Goal: Task Accomplishment & Management: Manage account settings

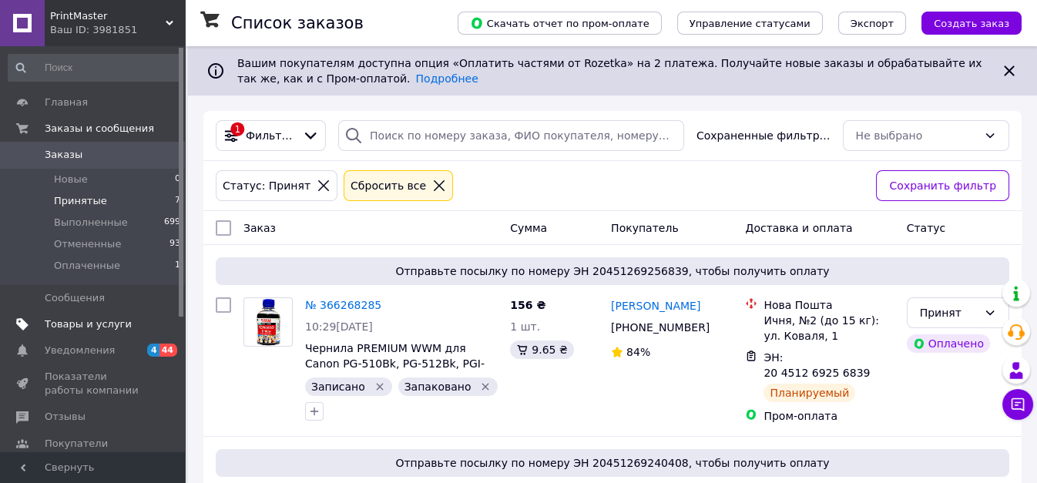
click at [82, 320] on span "Товары и услуги" at bounding box center [88, 324] width 87 height 14
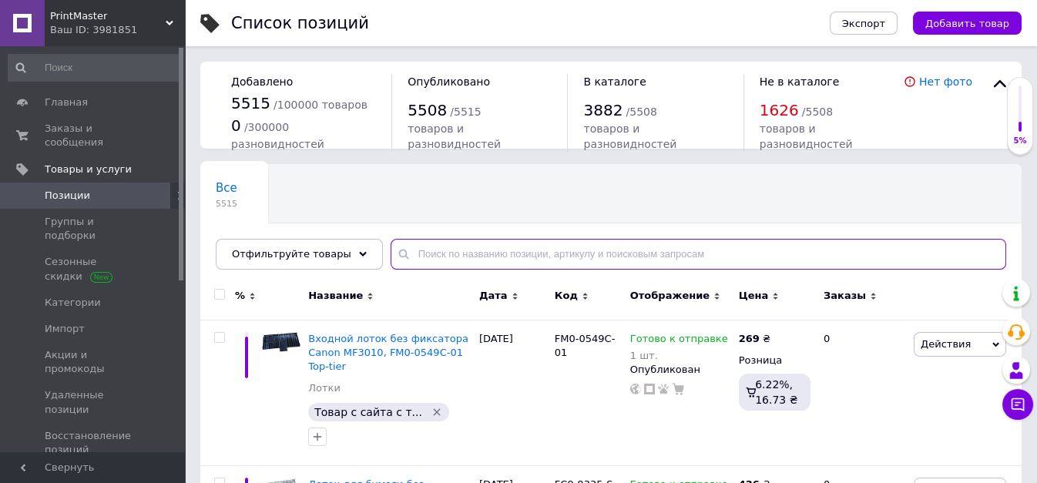
click at [413, 252] on input "text" at bounding box center [697, 254] width 615 height 31
paste input "C13T00Q140"
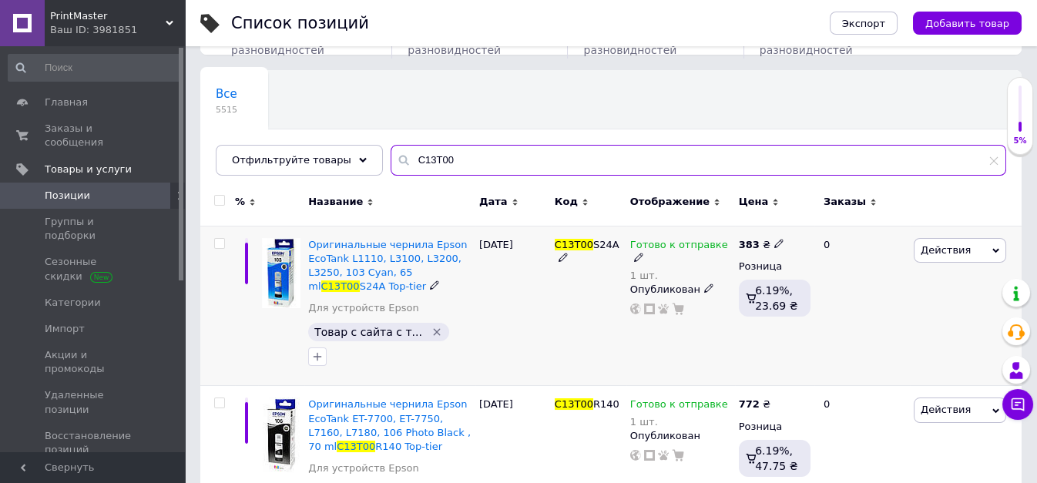
scroll to position [171, 0]
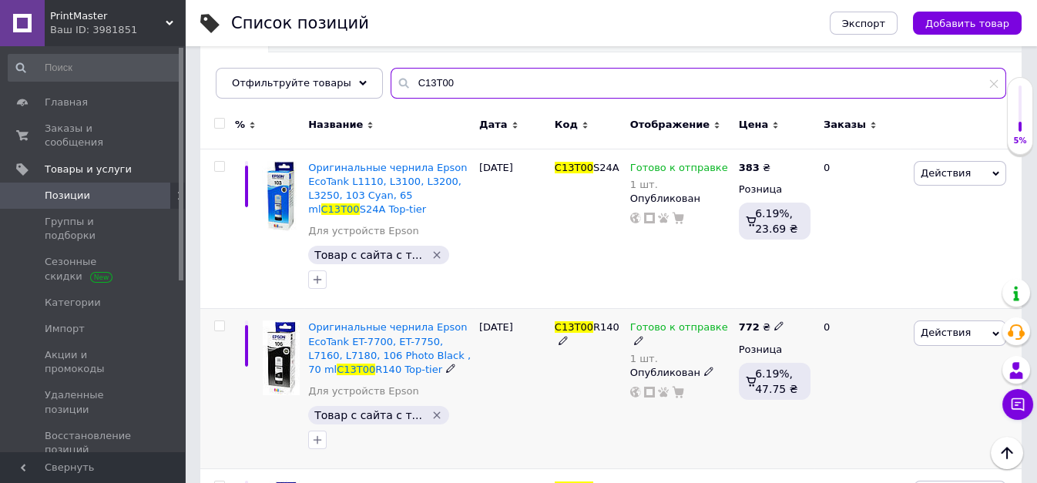
type input "C13T00"
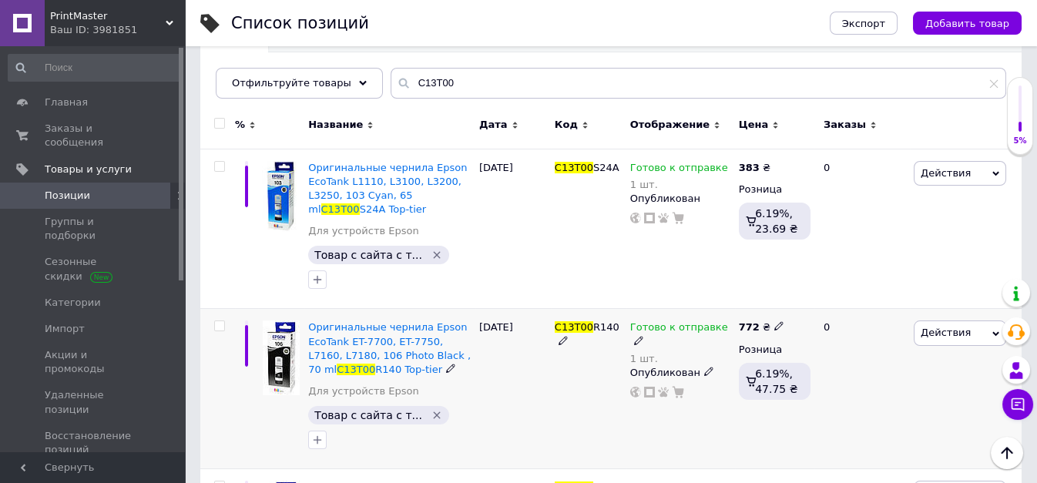
click at [643, 353] on div "1 шт." at bounding box center [680, 359] width 101 height 12
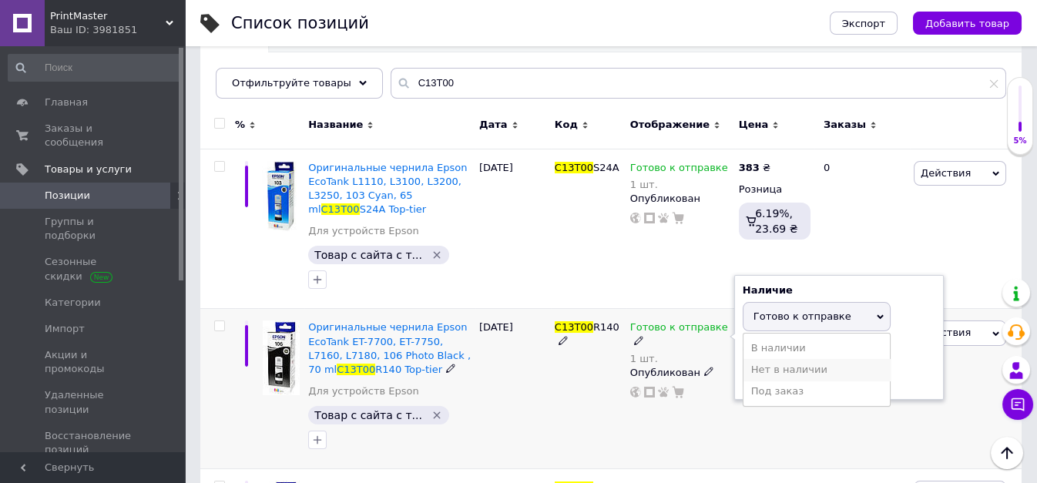
click at [762, 359] on li "Нет в наличии" at bounding box center [816, 370] width 146 height 22
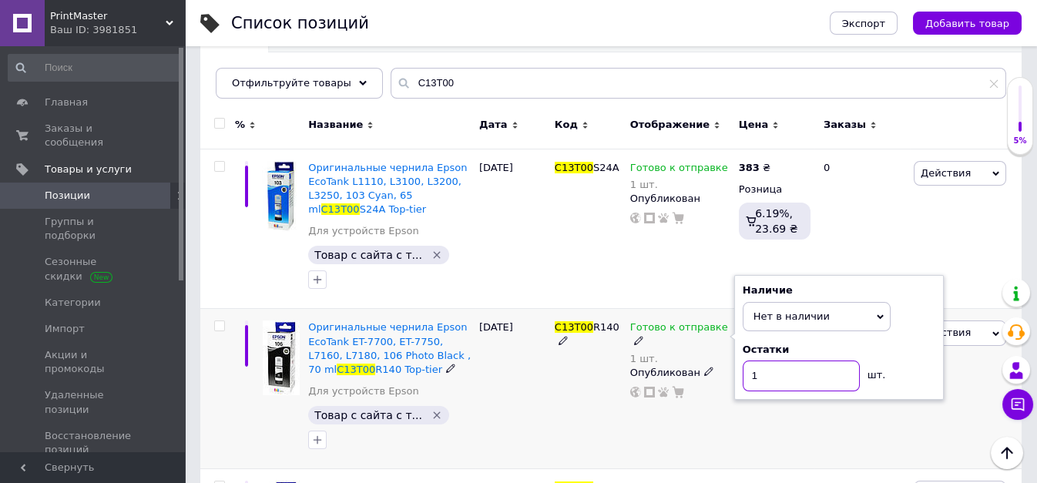
drag, startPoint x: 778, startPoint y: 342, endPoint x: 718, endPoint y: 347, distance: 60.2
click at [730, 354] on div "Готово к отправке 1 шт. Наличие Нет в наличии В наличии Под заказ Готово к отпр…" at bounding box center [680, 359] width 101 height 78
type input "0"
click at [601, 345] on div "C13T00 R140" at bounding box center [588, 389] width 75 height 160
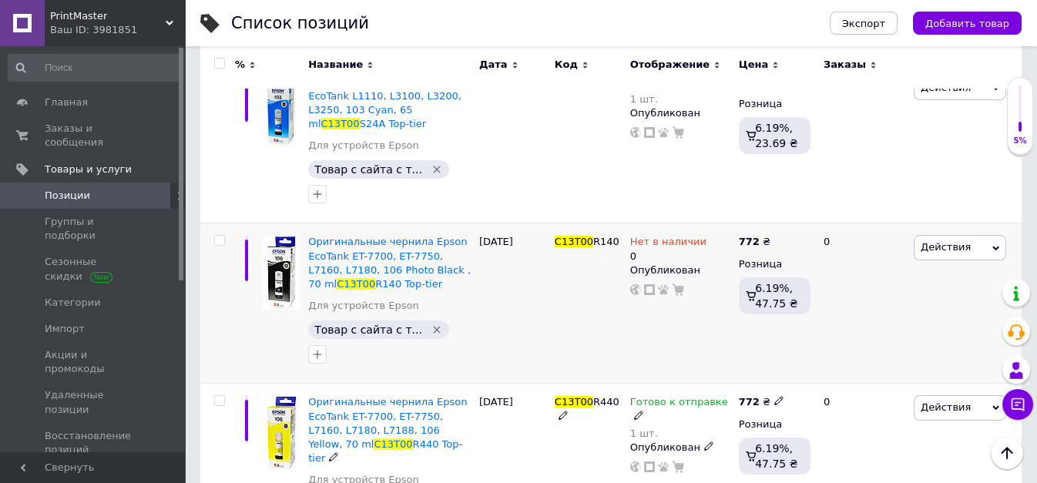
scroll to position [342, 0]
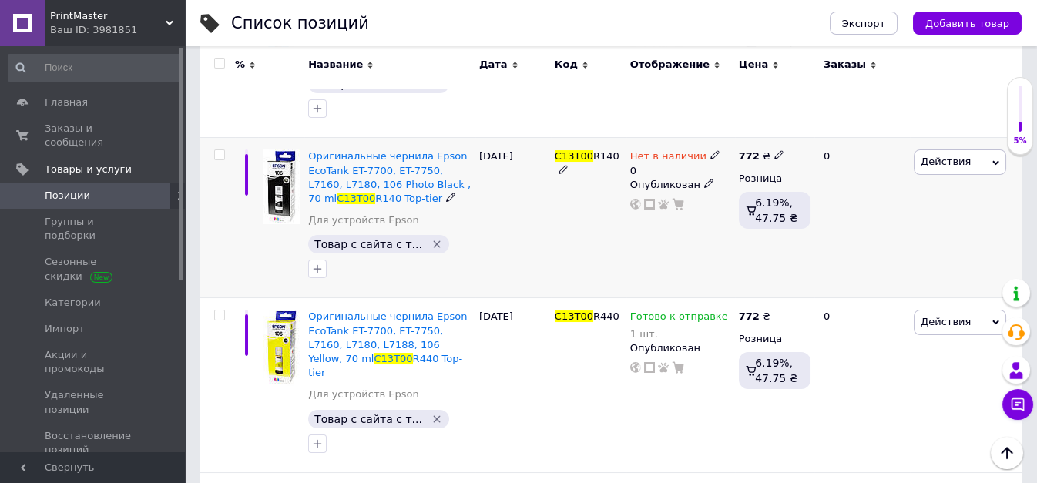
click at [257, 157] on div at bounding box center [246, 172] width 23 height 46
click at [330, 150] on span "Оригинальные чернила Epson EcoTank ET-7700, ET-7750, L7160, L7180, 106 Photo Bl…" at bounding box center [389, 177] width 162 height 54
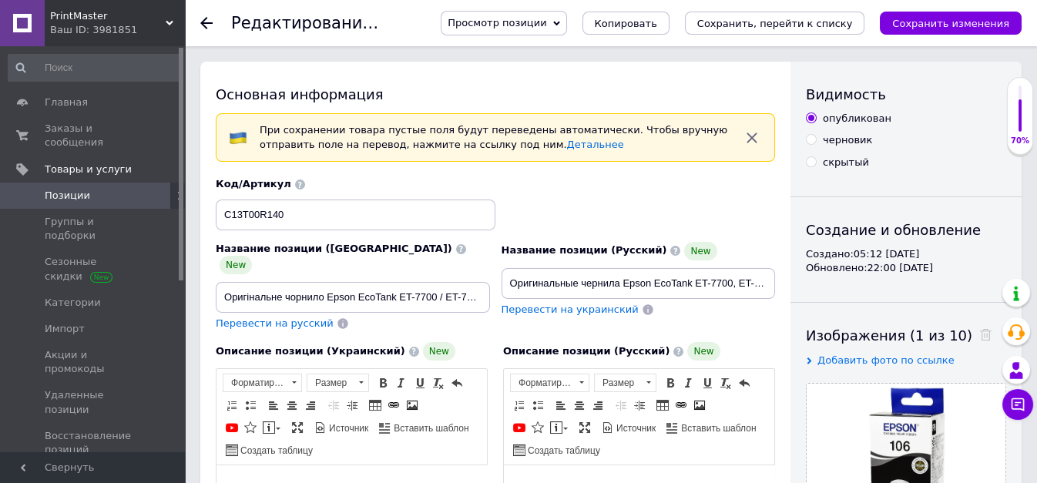
click at [205, 18] on icon at bounding box center [206, 23] width 12 height 12
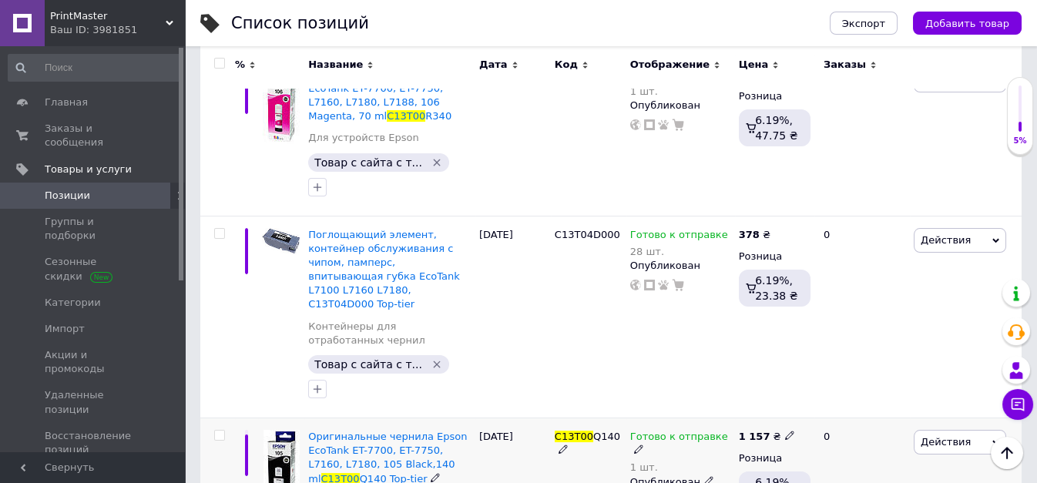
scroll to position [684, 0]
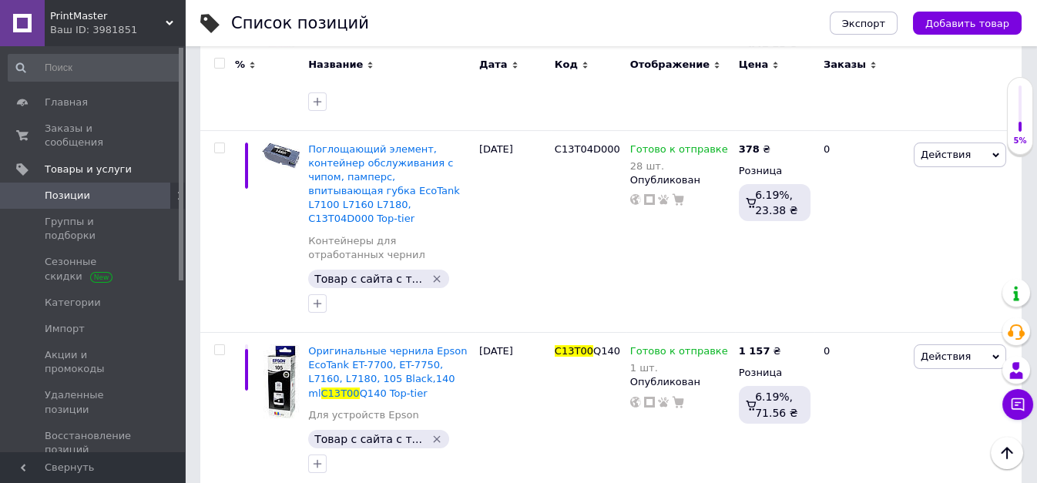
drag, startPoint x: 745, startPoint y: 411, endPoint x: 725, endPoint y: 401, distance: 22.4
type input "0"
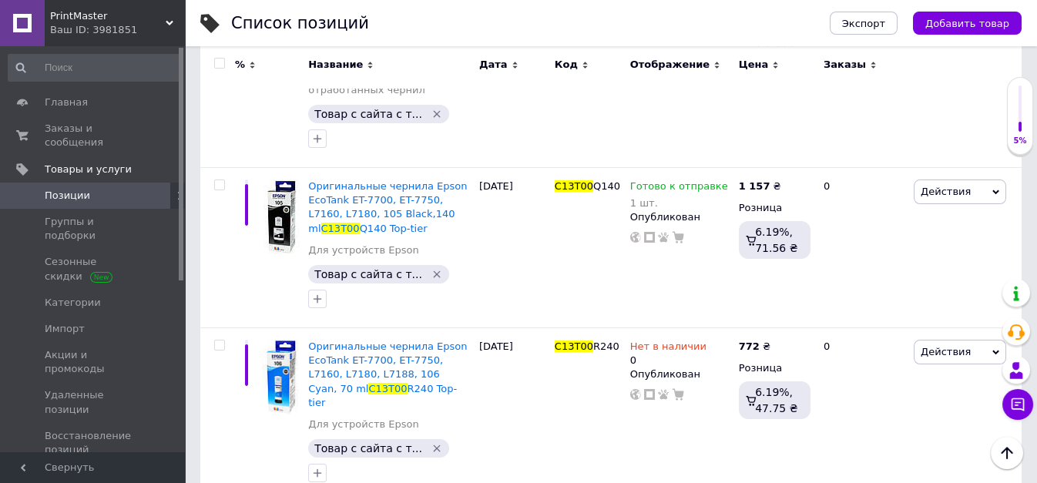
scroll to position [856, 0]
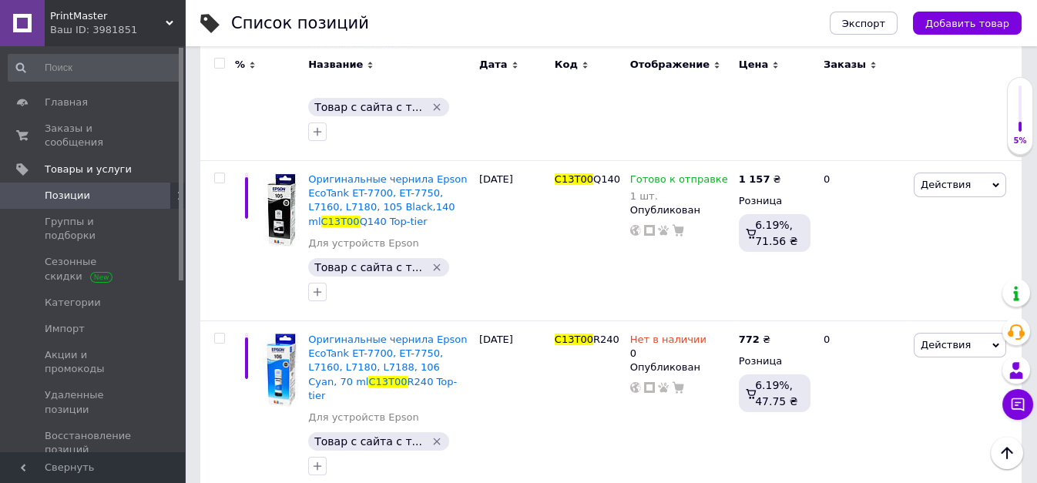
drag, startPoint x: 769, startPoint y: 350, endPoint x: 745, endPoint y: 354, distance: 24.3
type input "0"
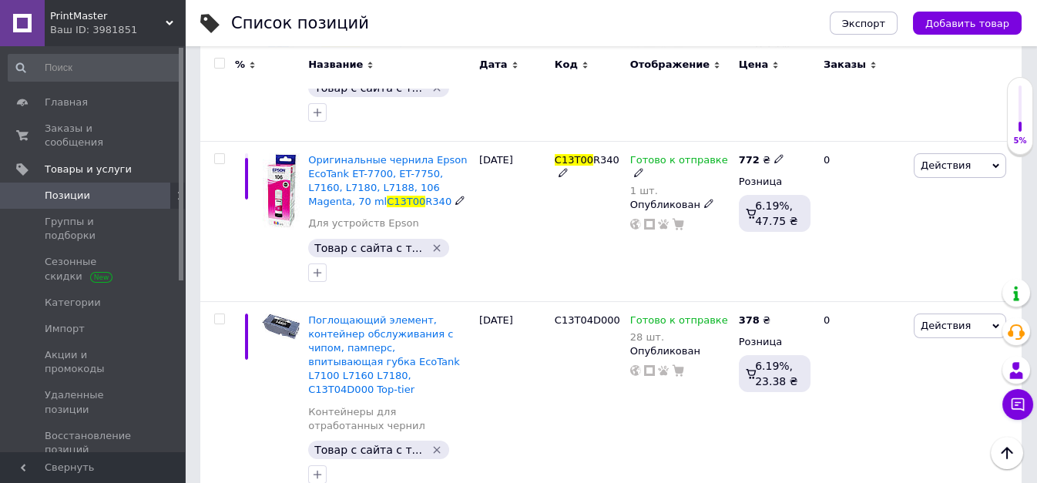
scroll to position [598, 0]
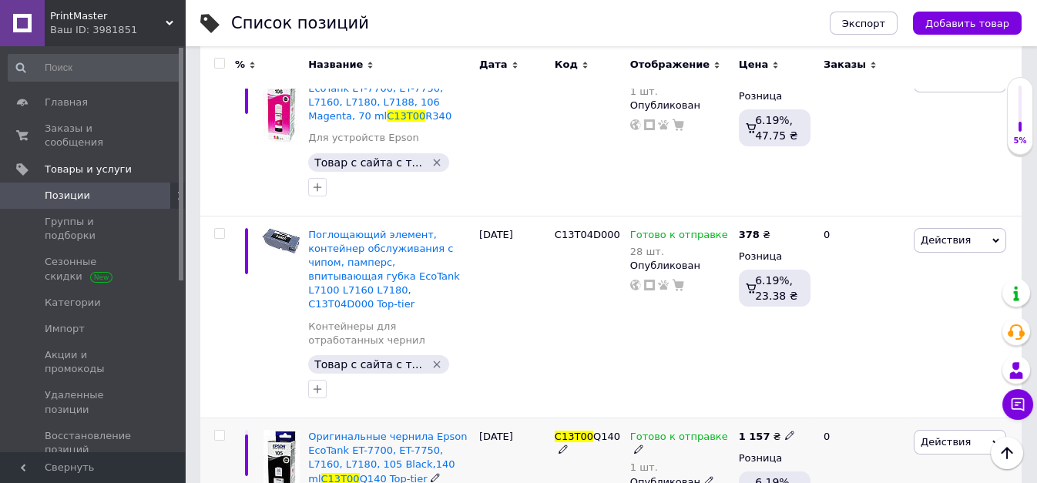
click at [637, 475] on div "Опубликован" at bounding box center [680, 482] width 101 height 14
click at [631, 461] on div "1 шт." at bounding box center [680, 467] width 101 height 12
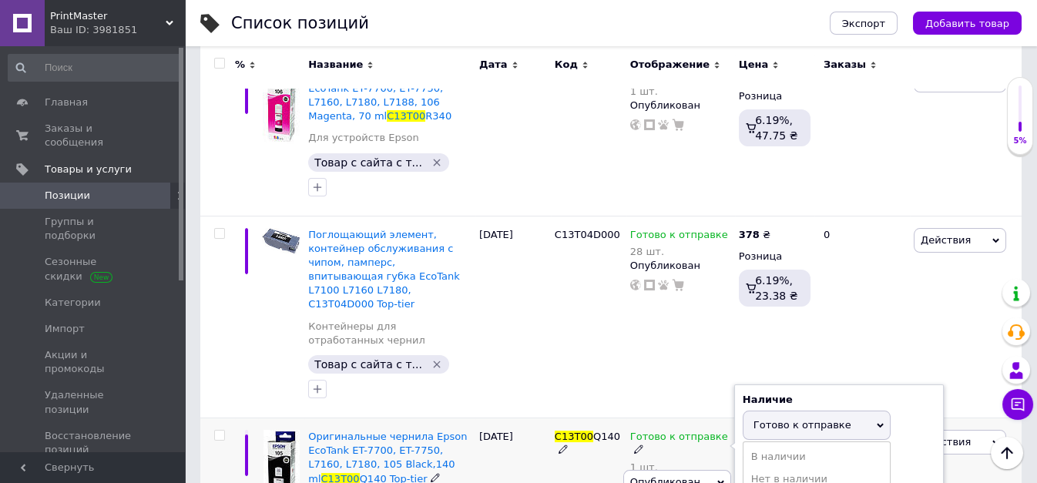
click at [771, 468] on li "Нет в наличии" at bounding box center [816, 479] width 146 height 22
drag, startPoint x: 755, startPoint y: 342, endPoint x: 728, endPoint y: 347, distance: 26.7
click at [728, 430] on div "Готово к отправке 1 шт. Наличие Нет в наличии В наличии Под заказ Готово к отпр…" at bounding box center [680, 469] width 101 height 78
type input "0"
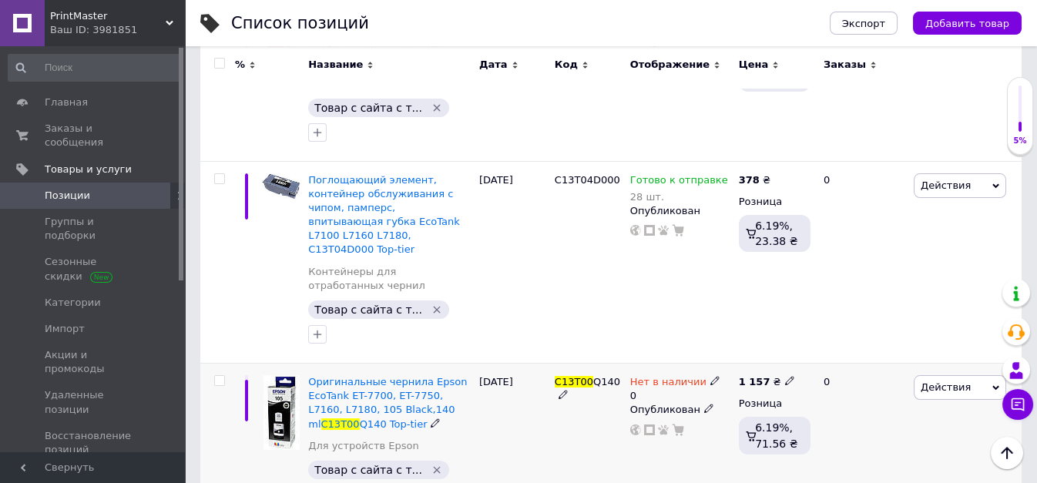
scroll to position [770, 0]
